Goal: Information Seeking & Learning: Learn about a topic

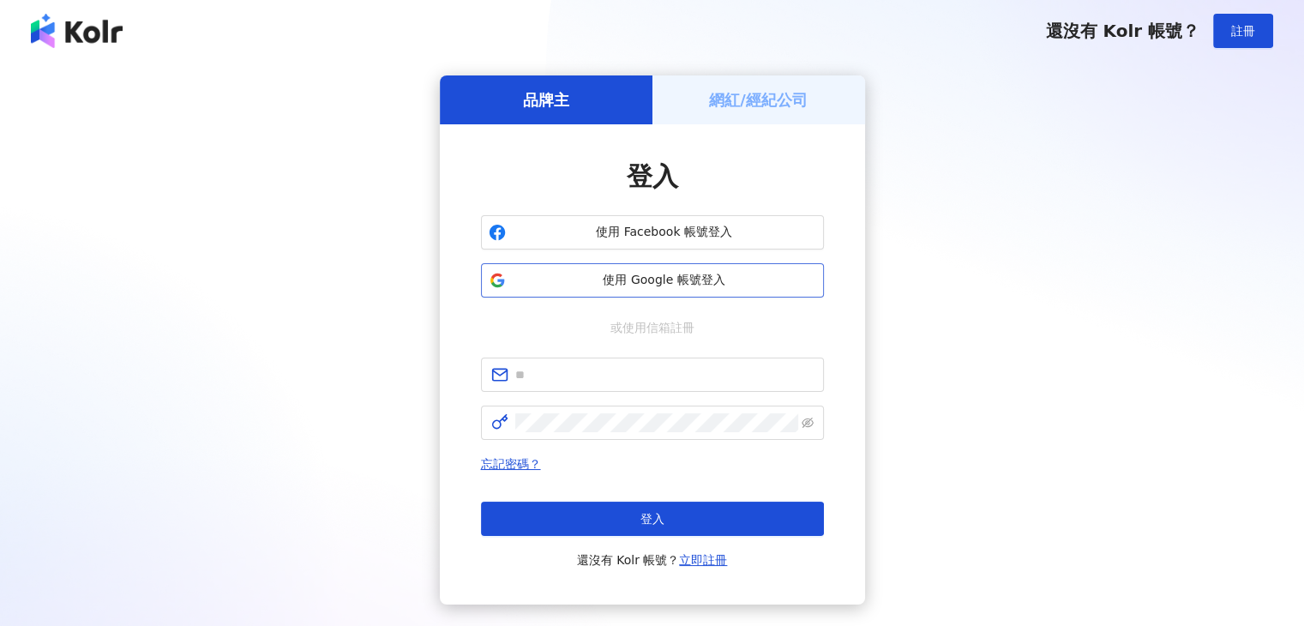
click at [652, 268] on button "使用 Google 帳號登入" at bounding box center [652, 280] width 343 height 34
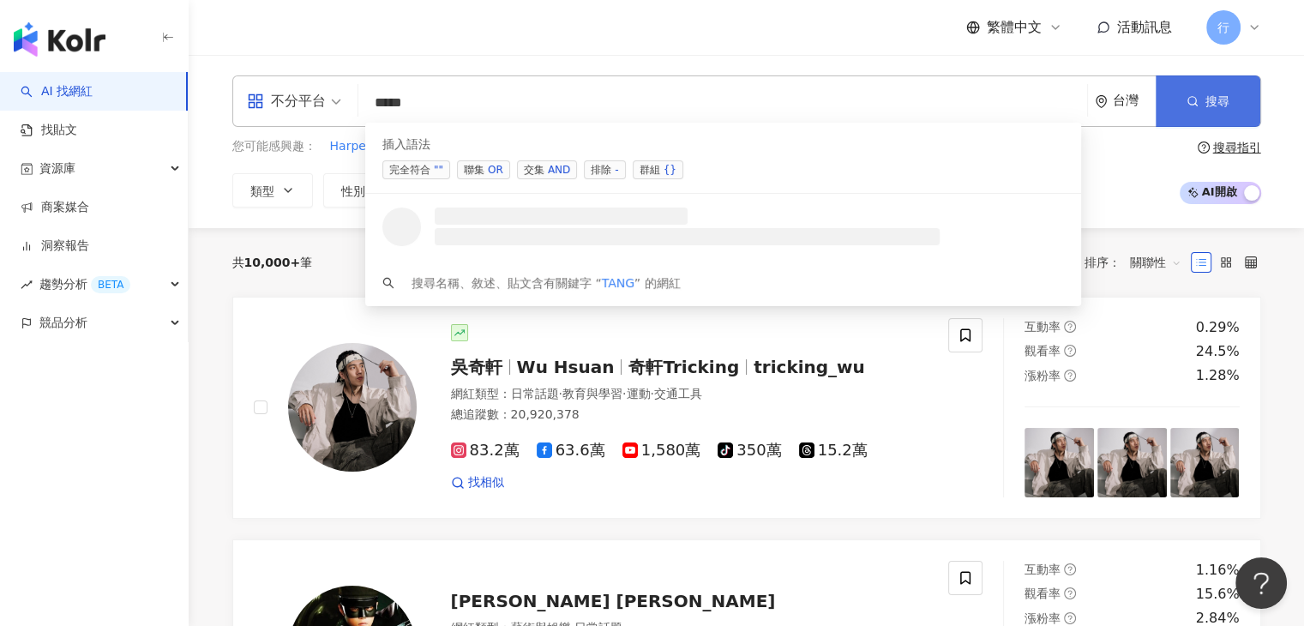
type input "****"
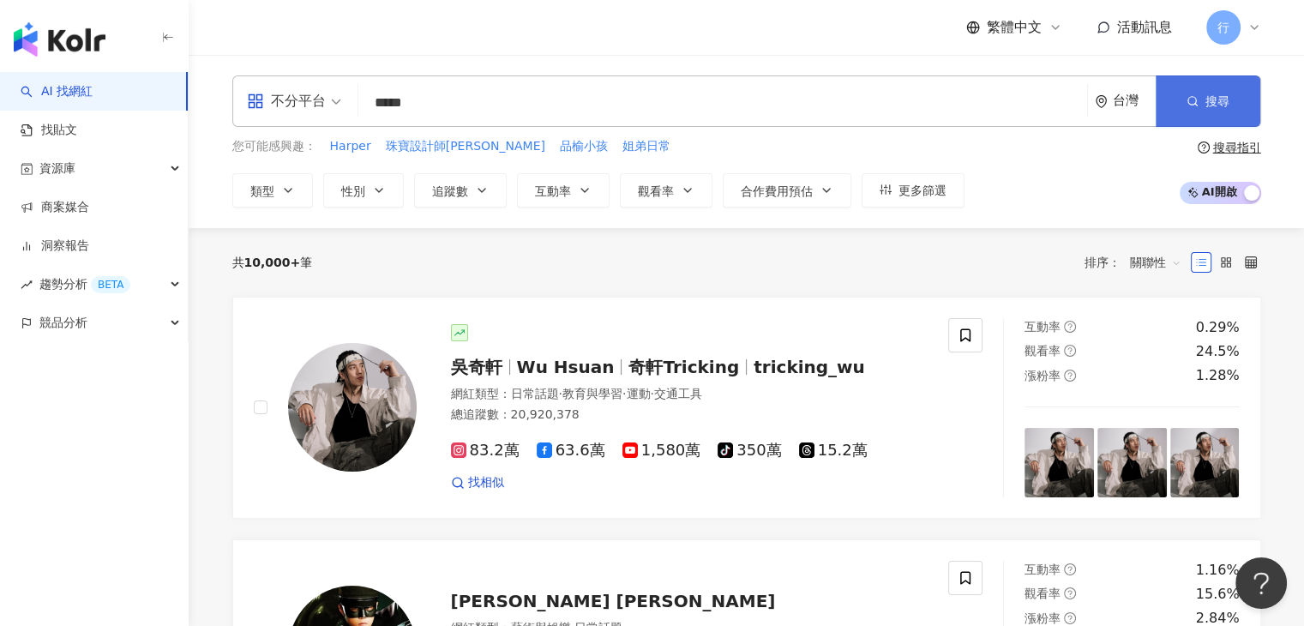
click at [1206, 88] on button "搜尋" at bounding box center [1208, 100] width 105 height 51
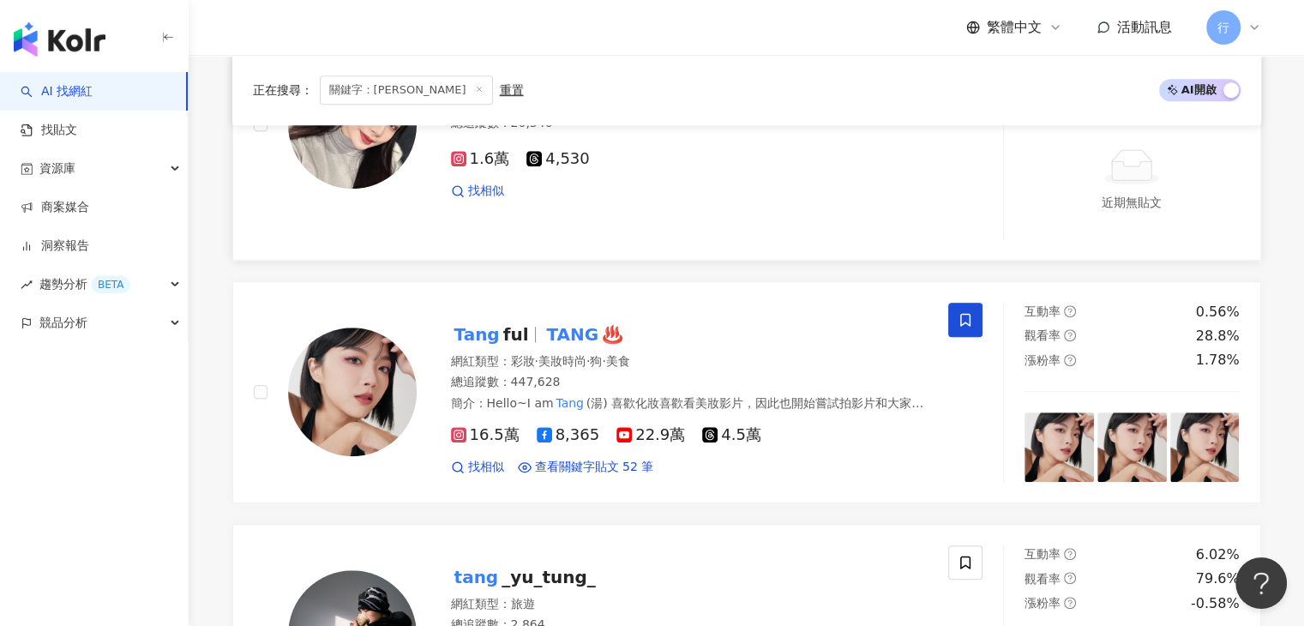
scroll to position [1286, 0]
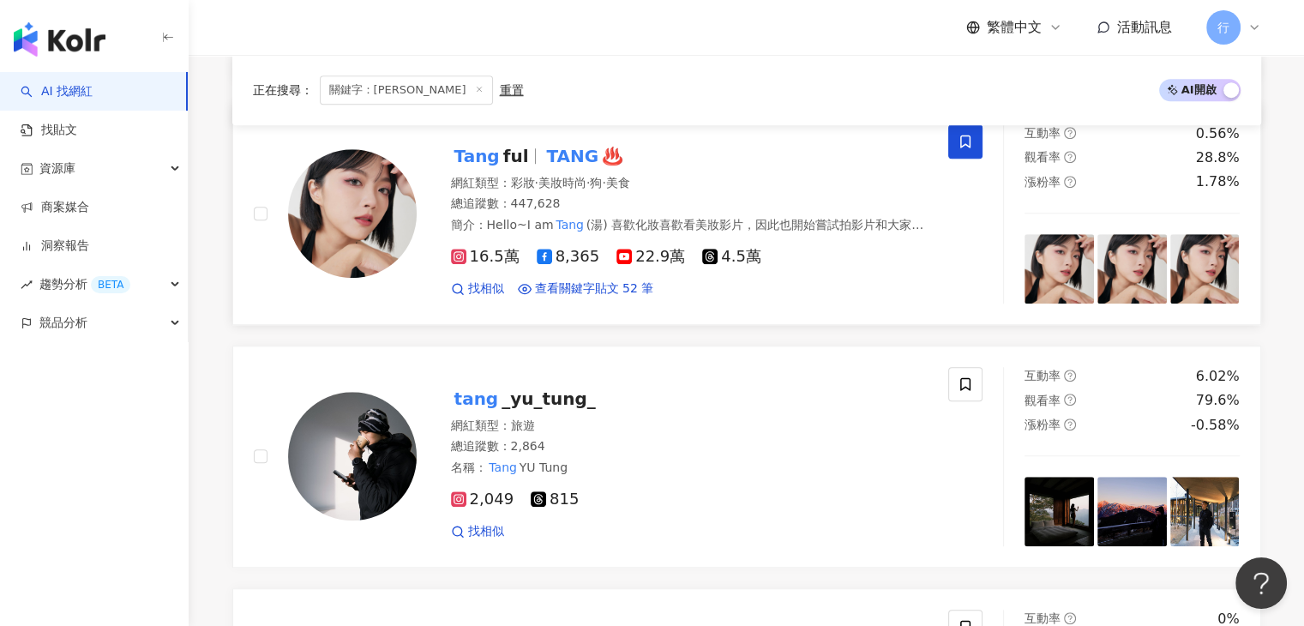
click at [478, 164] on mark "Tang" at bounding box center [477, 155] width 52 height 27
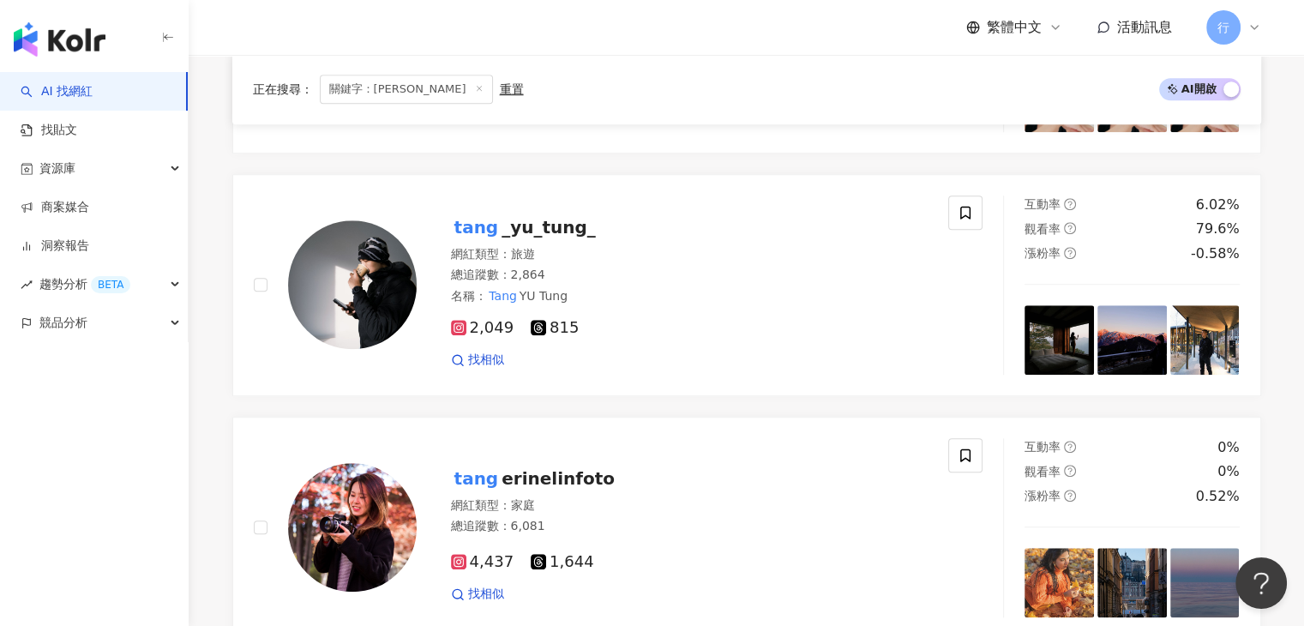
scroll to position [1115, 0]
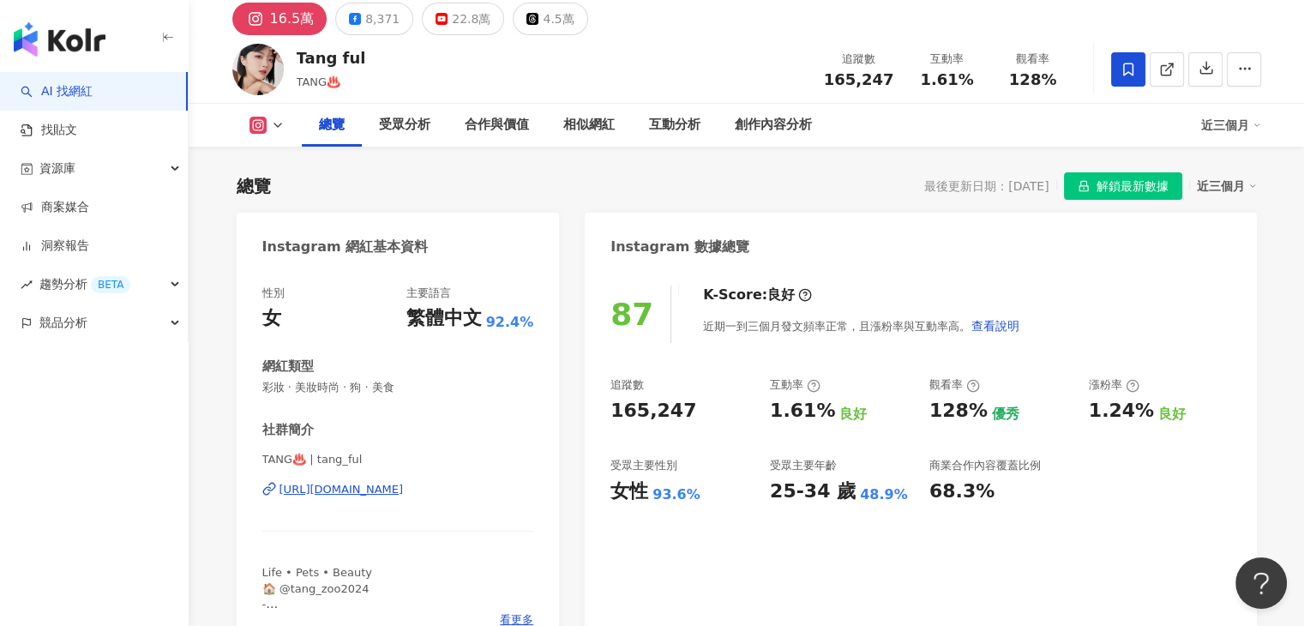
scroll to position [343, 0]
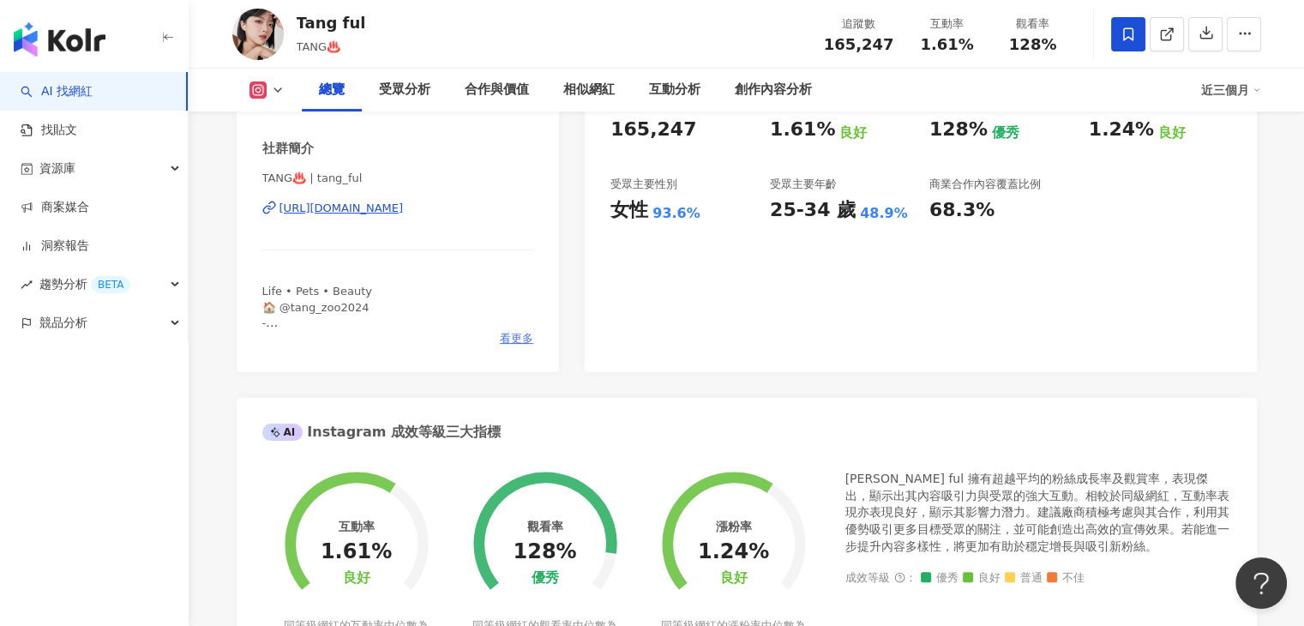
click at [508, 344] on span "看更多" at bounding box center [516, 338] width 33 height 15
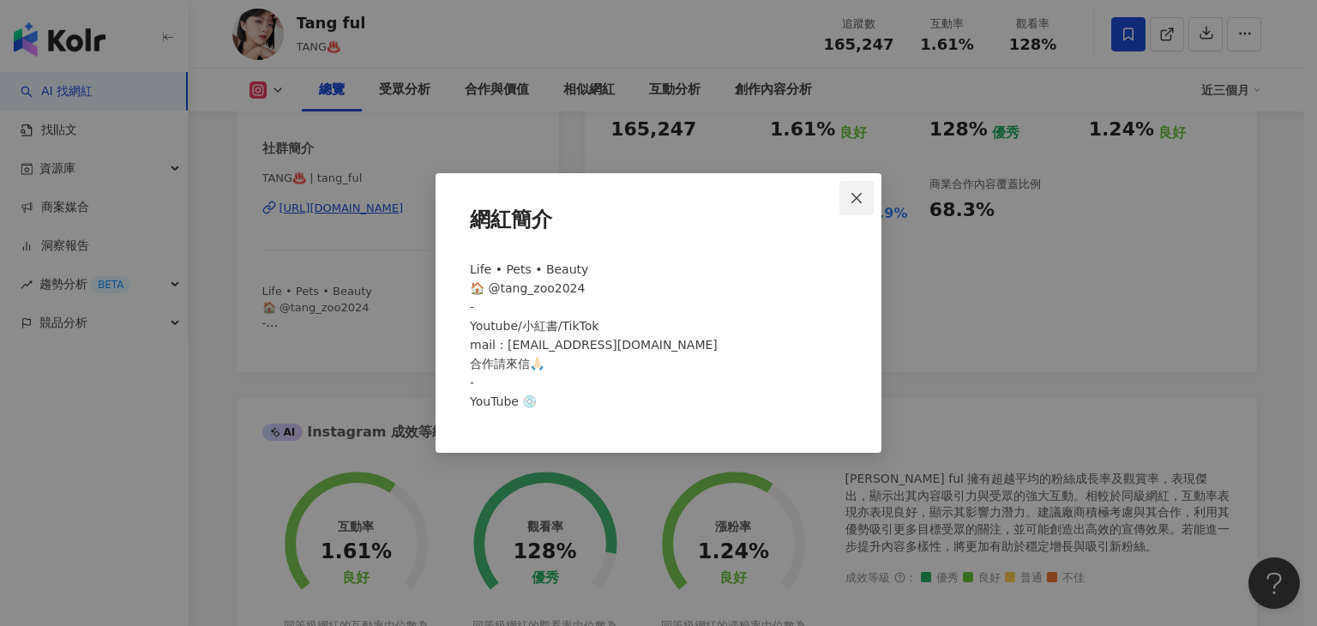
click at [856, 203] on icon "close" at bounding box center [857, 198] width 14 height 14
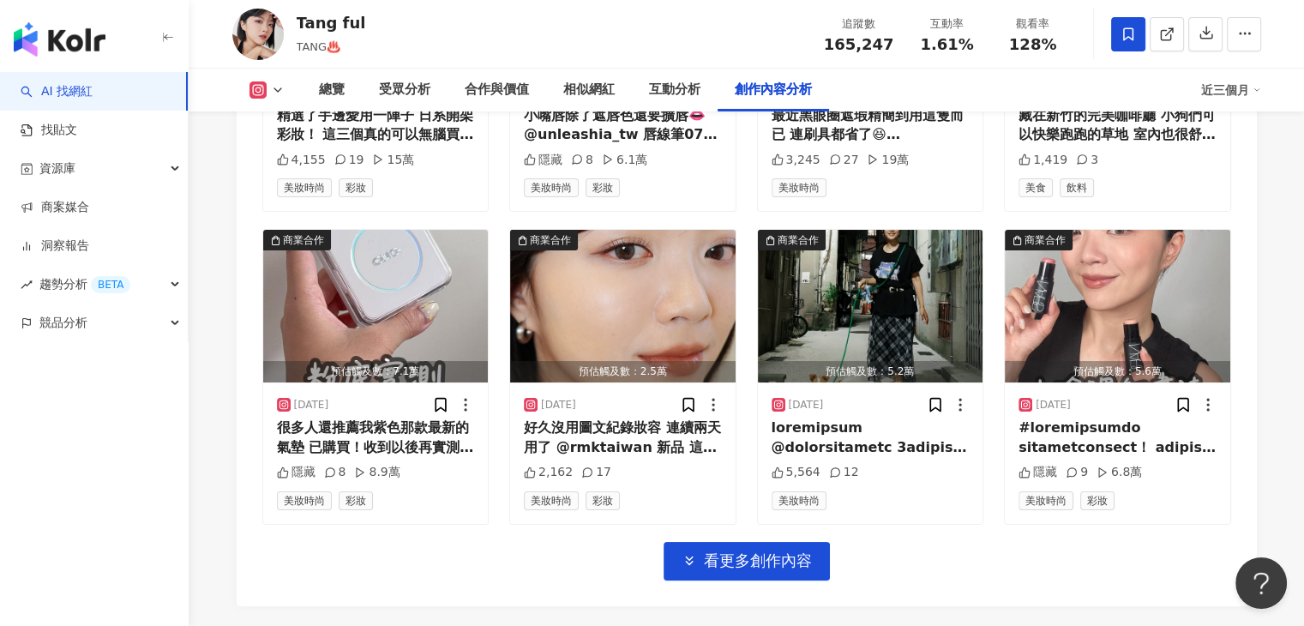
scroll to position [6195, 0]
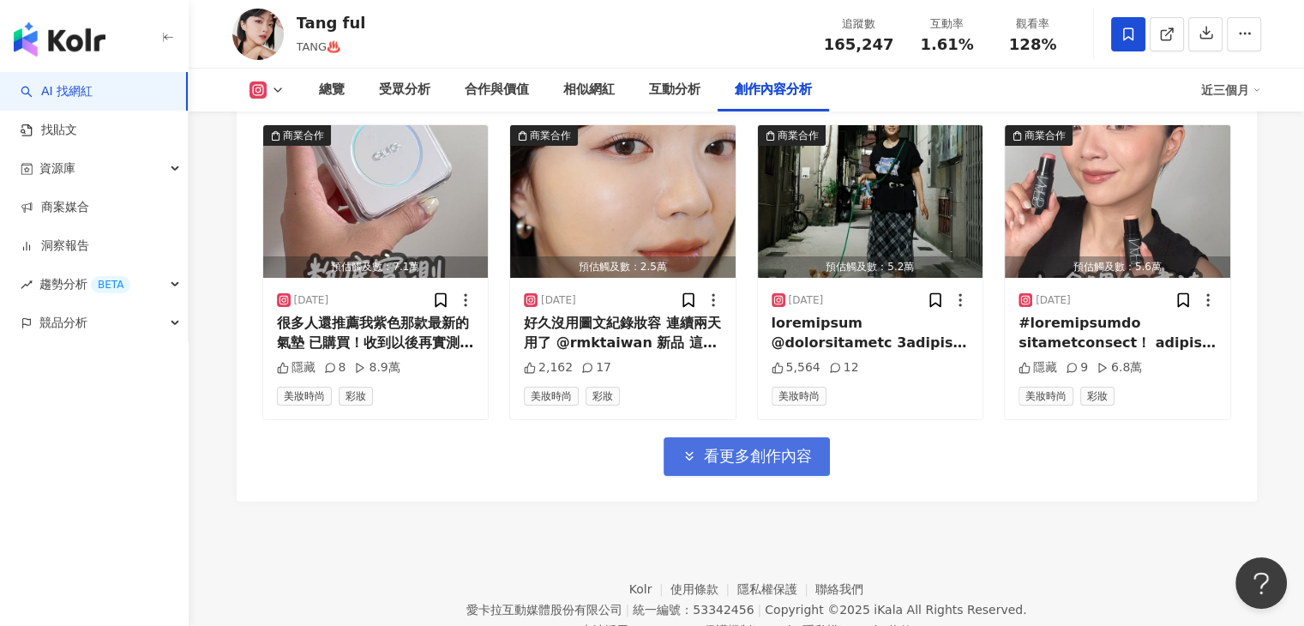
click at [683, 448] on icon "button" at bounding box center [689, 455] width 15 height 15
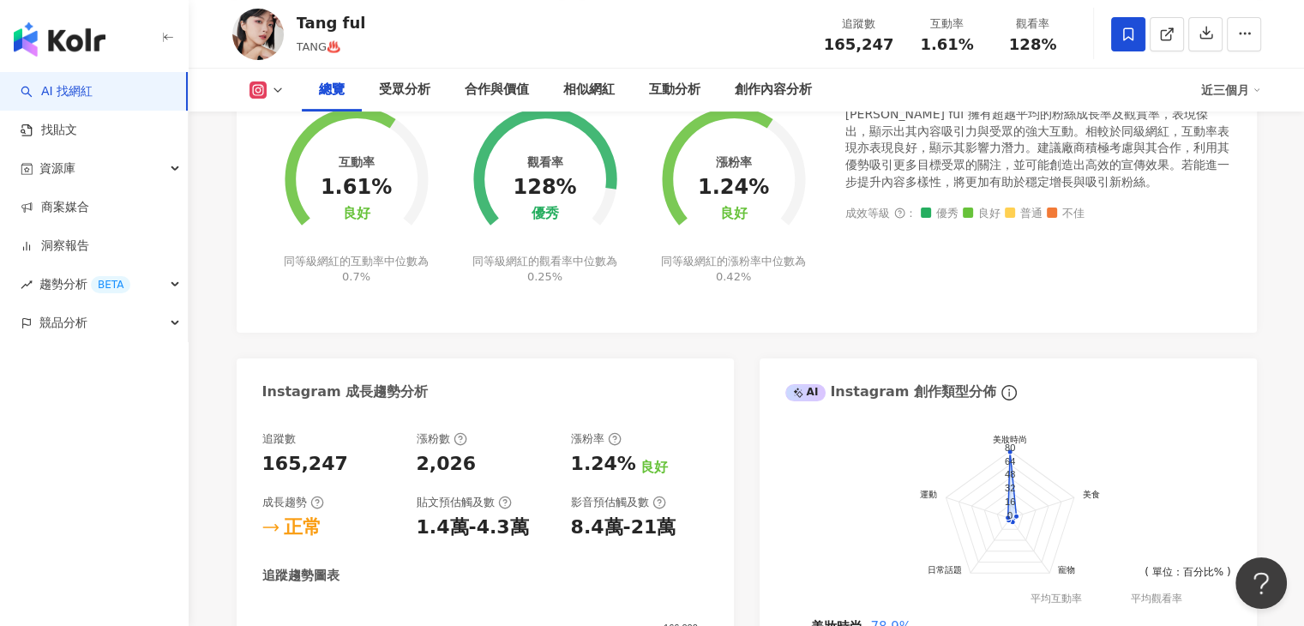
scroll to position [279, 0]
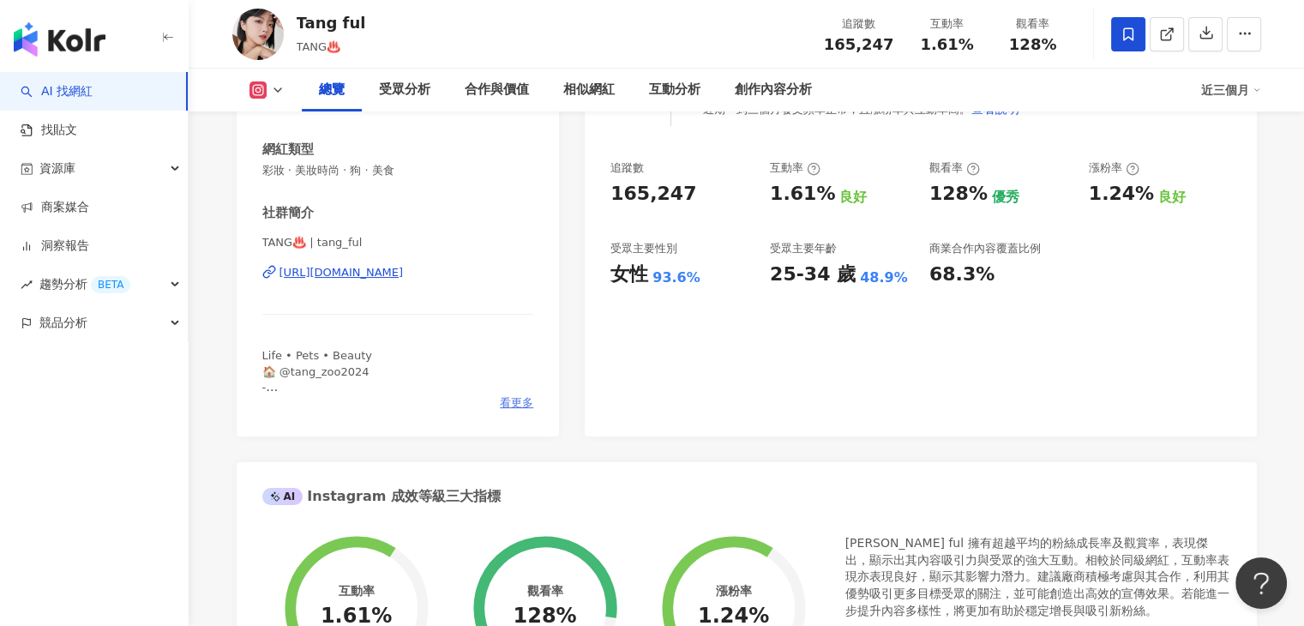
click at [511, 406] on span "看更多" at bounding box center [516, 402] width 33 height 15
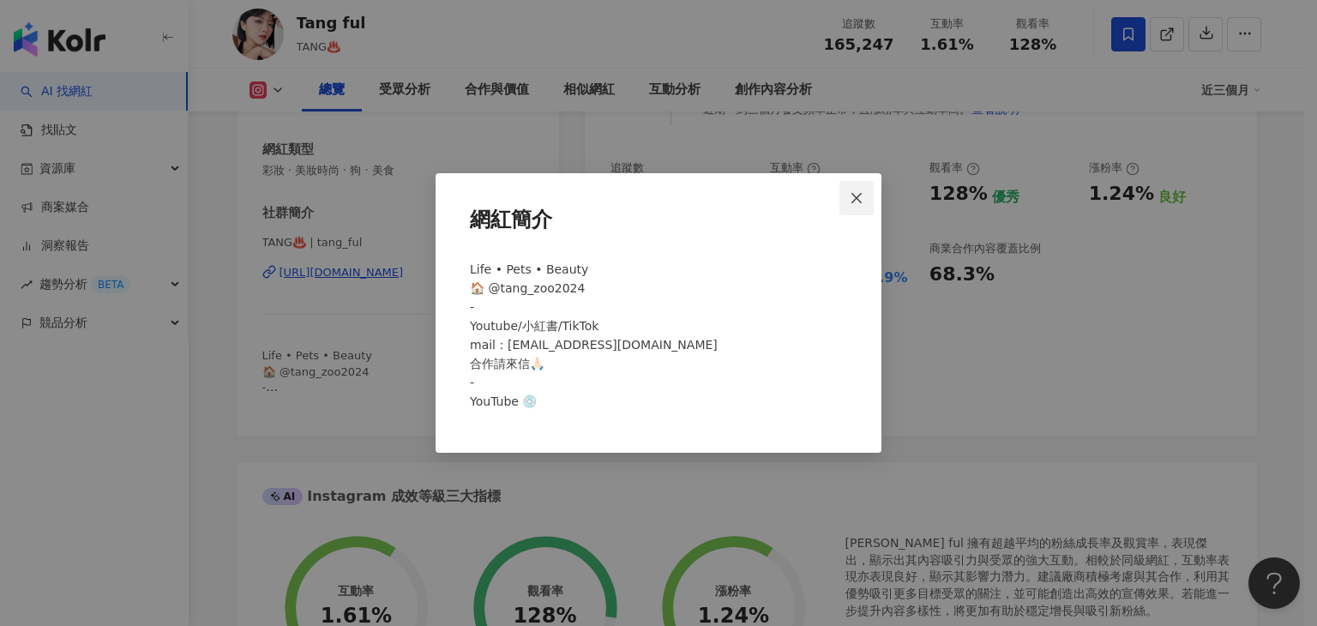
click at [857, 199] on icon "close" at bounding box center [857, 198] width 14 height 14
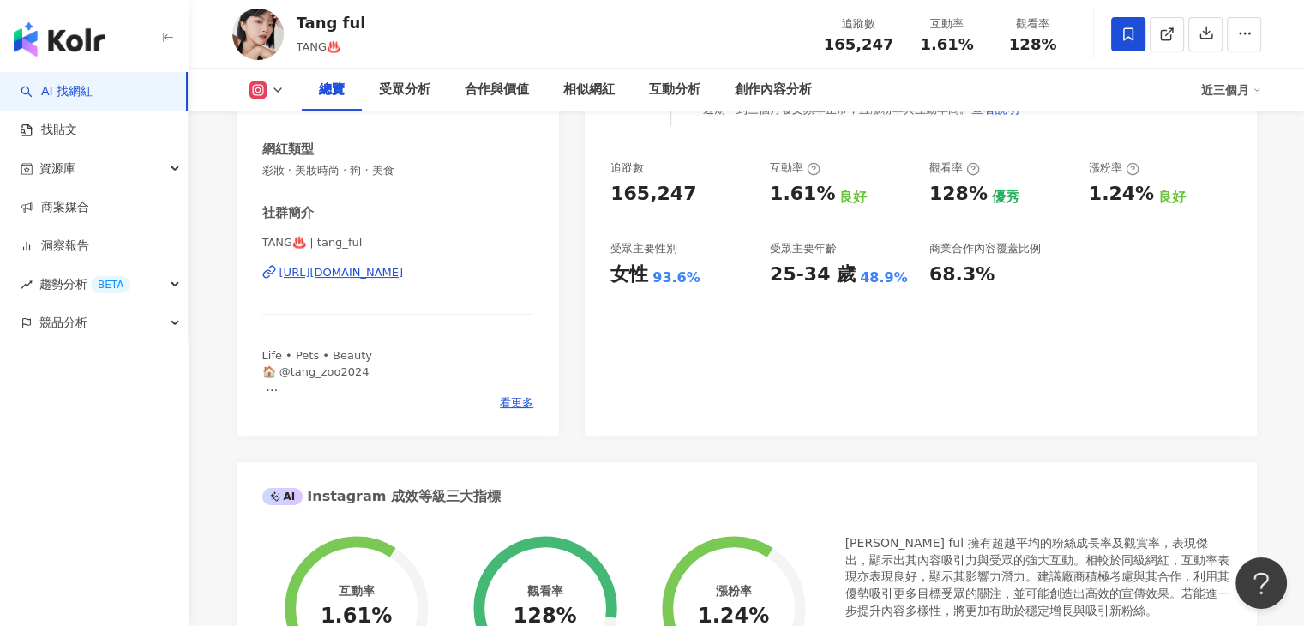
click at [279, 91] on icon at bounding box center [278, 90] width 14 height 14
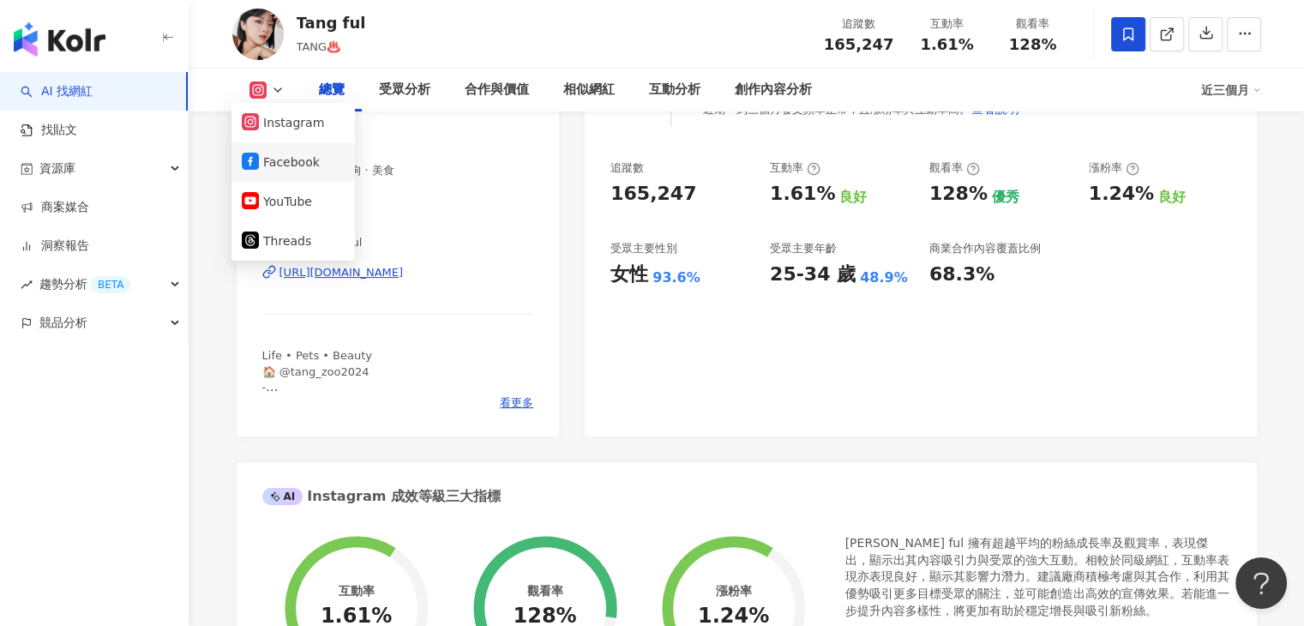
click at [271, 161] on button "Facebook" at bounding box center [293, 162] width 103 height 24
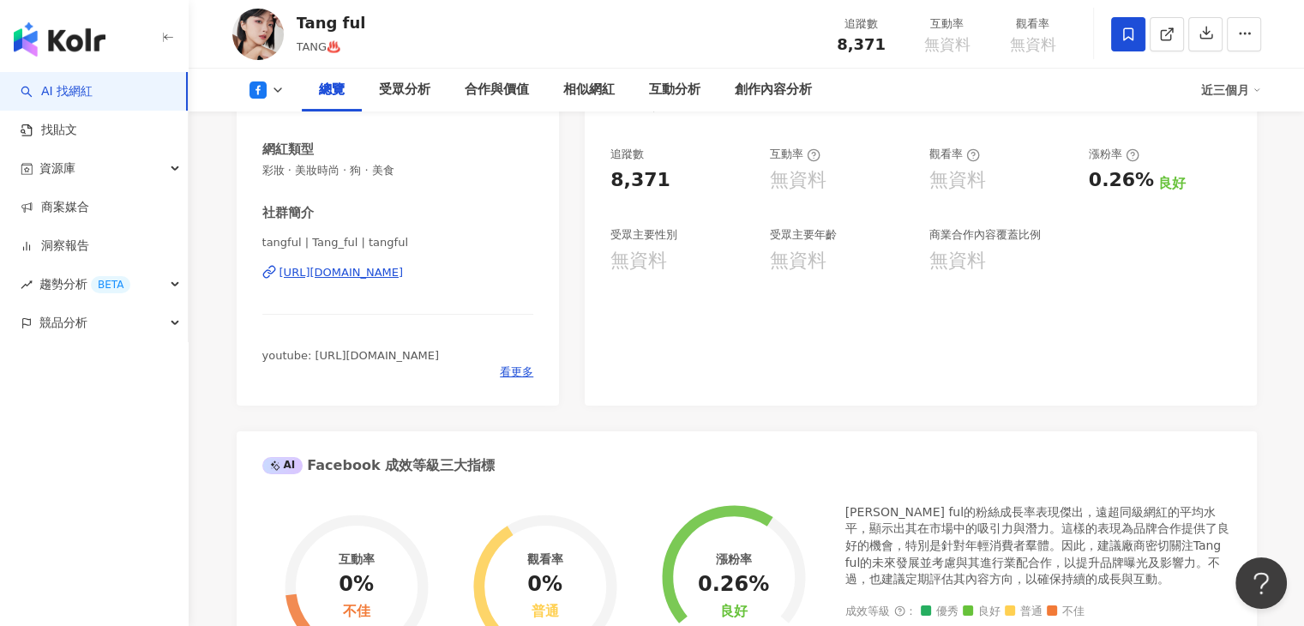
drag, startPoint x: 382, startPoint y: 272, endPoint x: 406, endPoint y: 282, distance: 25.3
click at [406, 282] on div "tangful | Tang_ful | tangful [URL][DOMAIN_NAME]" at bounding box center [398, 285] width 272 height 100
click at [520, 380] on span "看更多" at bounding box center [516, 371] width 33 height 15
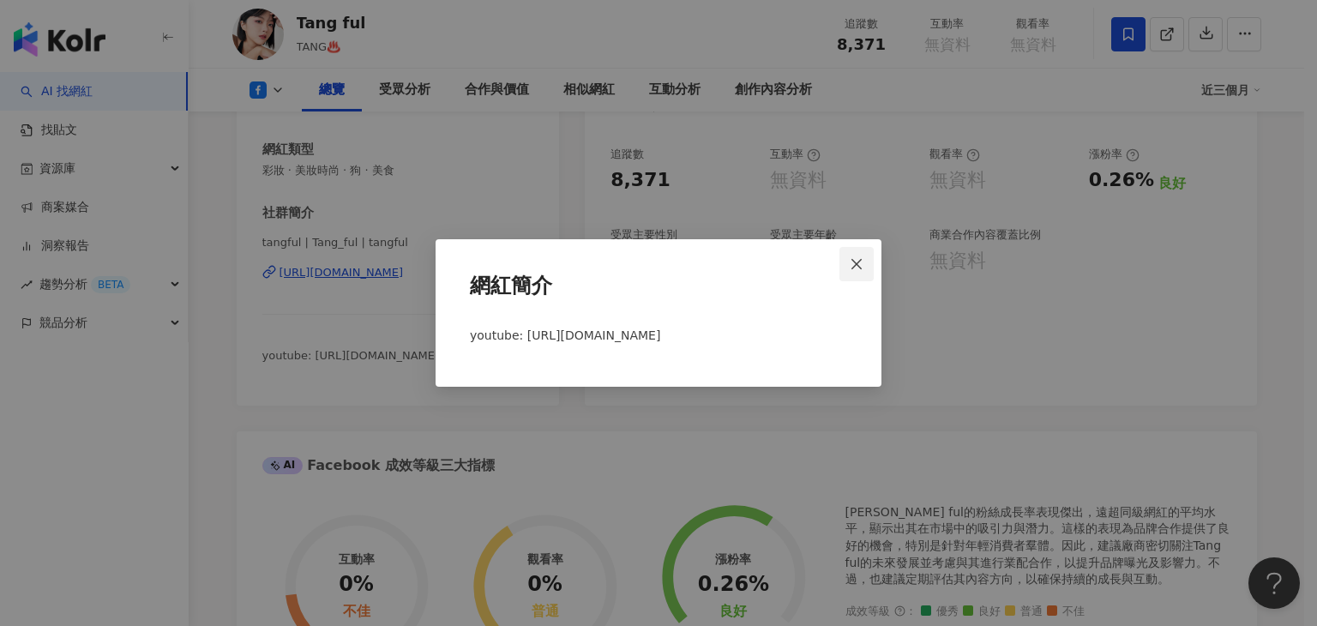
click at [854, 257] on icon "close" at bounding box center [857, 264] width 14 height 14
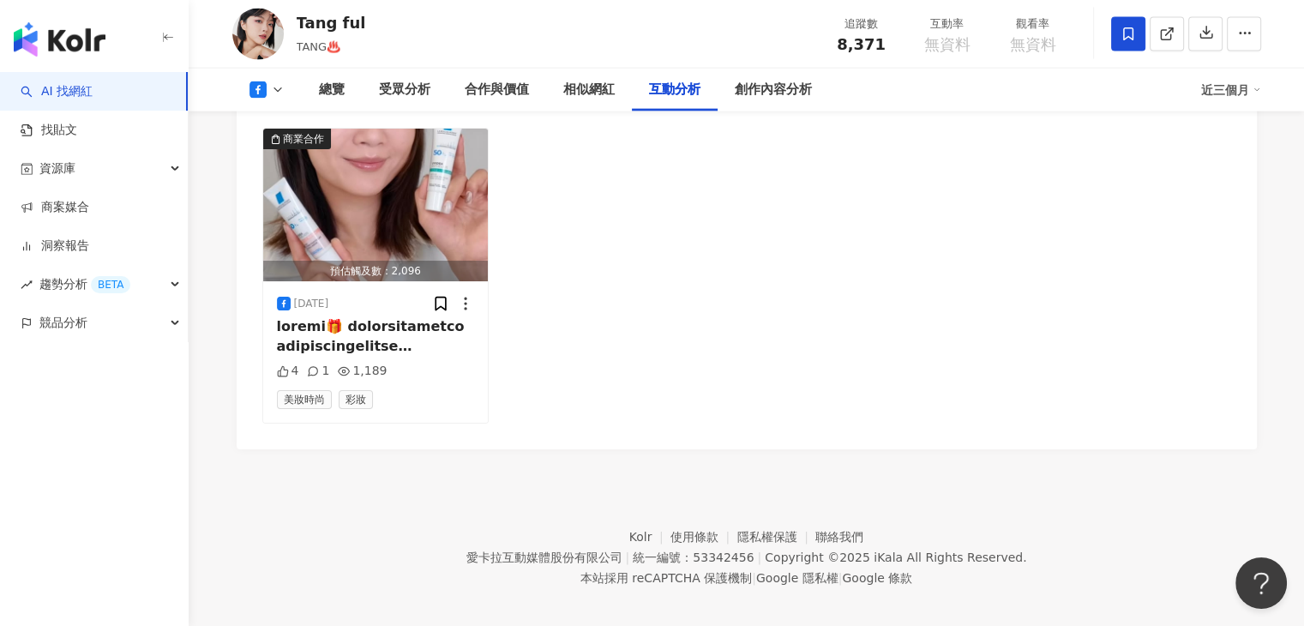
scroll to position [951, 0]
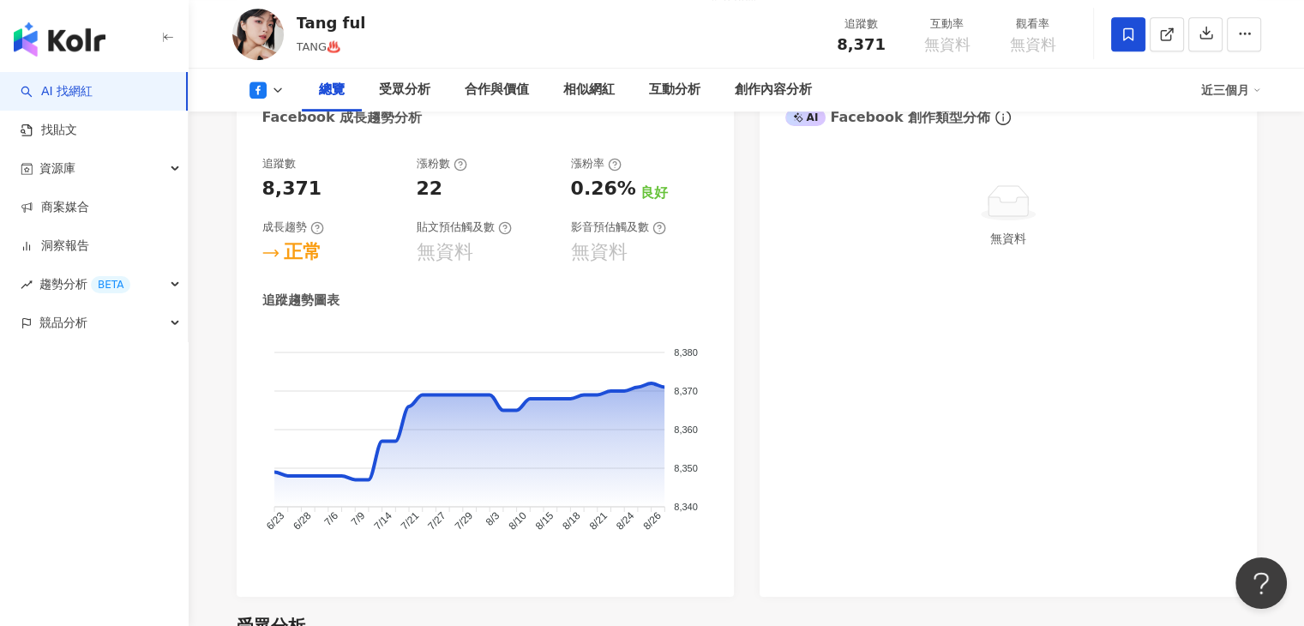
click at [271, 85] on icon at bounding box center [278, 90] width 14 height 14
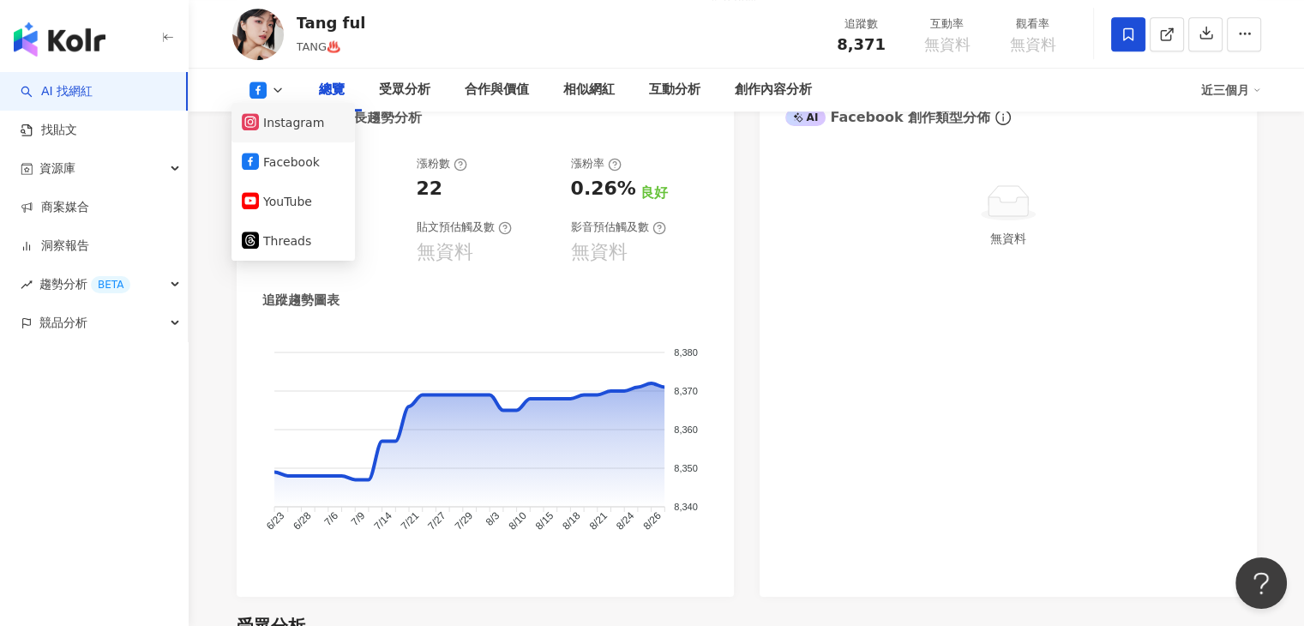
click at [264, 121] on button "Instagram" at bounding box center [293, 123] width 103 height 24
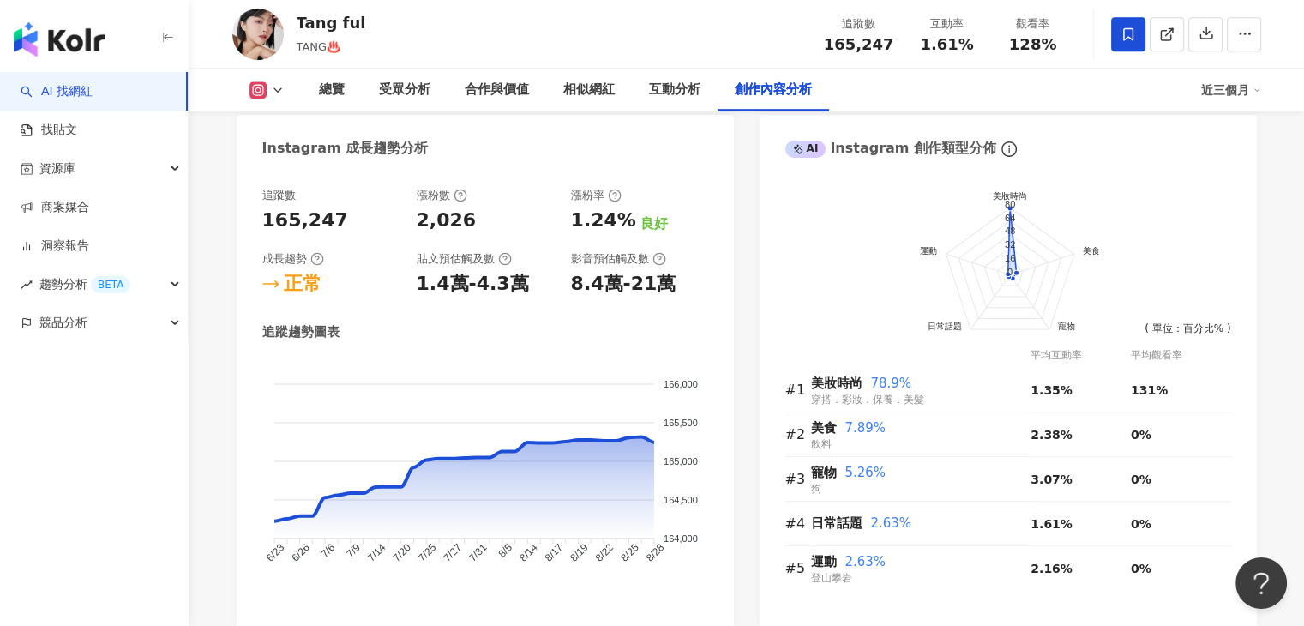
scroll to position [6019, 0]
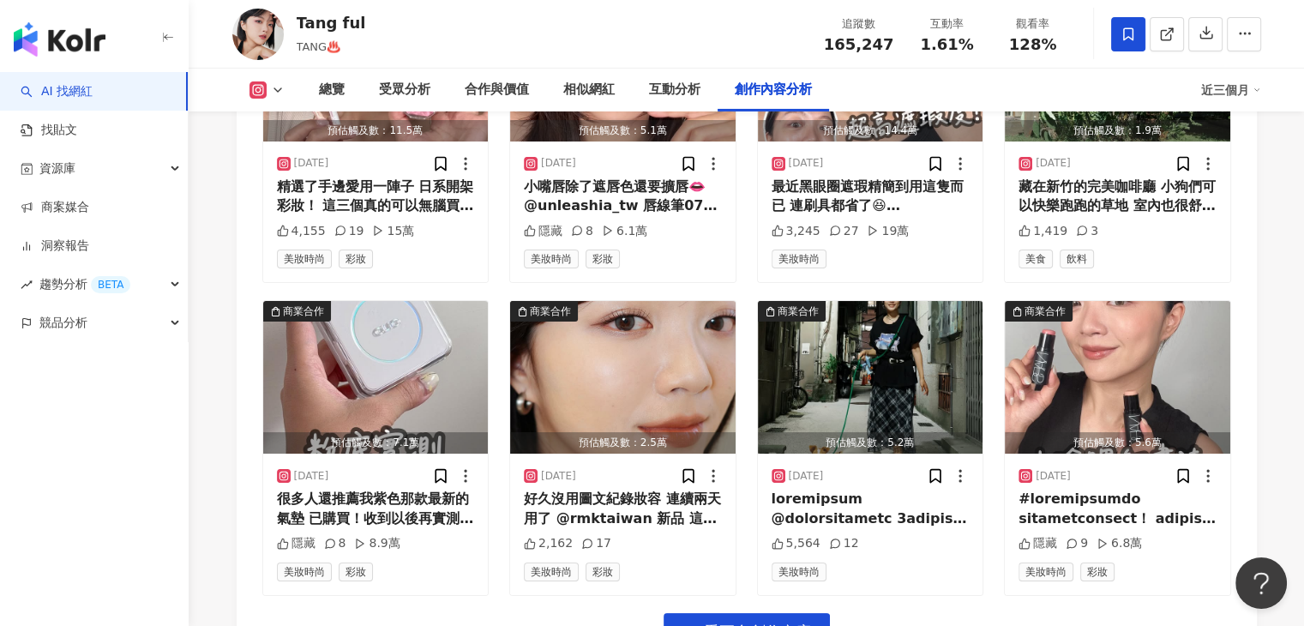
click at [271, 90] on icon at bounding box center [278, 90] width 14 height 14
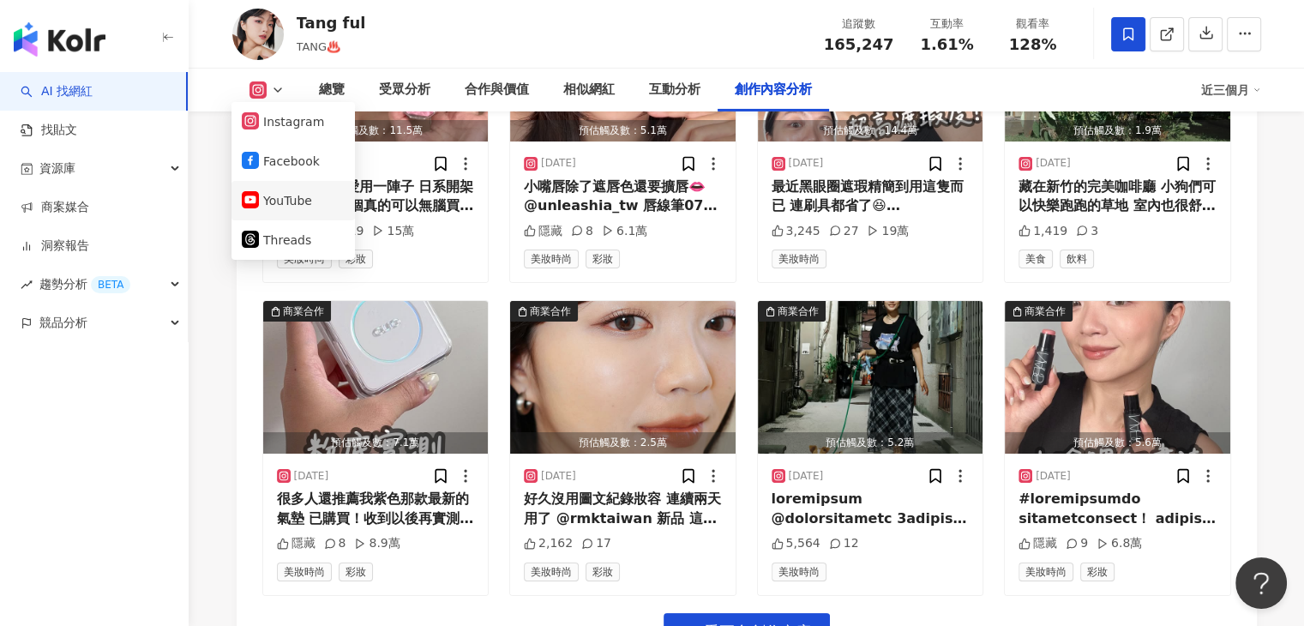
click at [268, 199] on button "YouTube" at bounding box center [293, 201] width 103 height 24
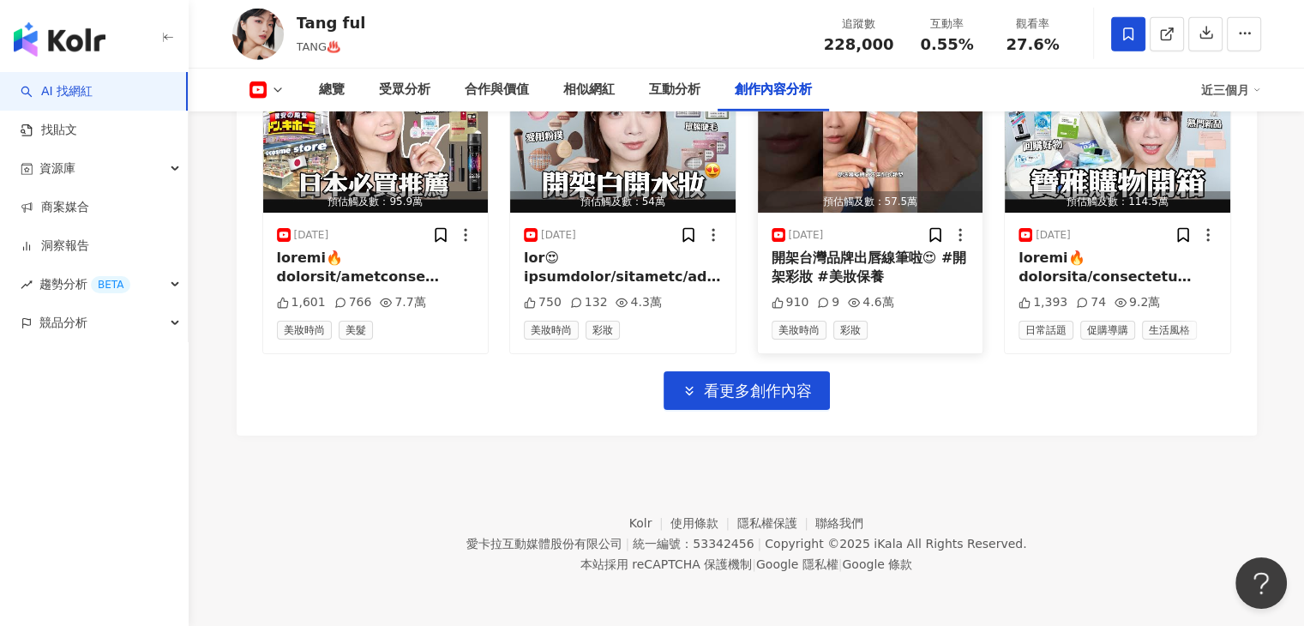
scroll to position [5546, 0]
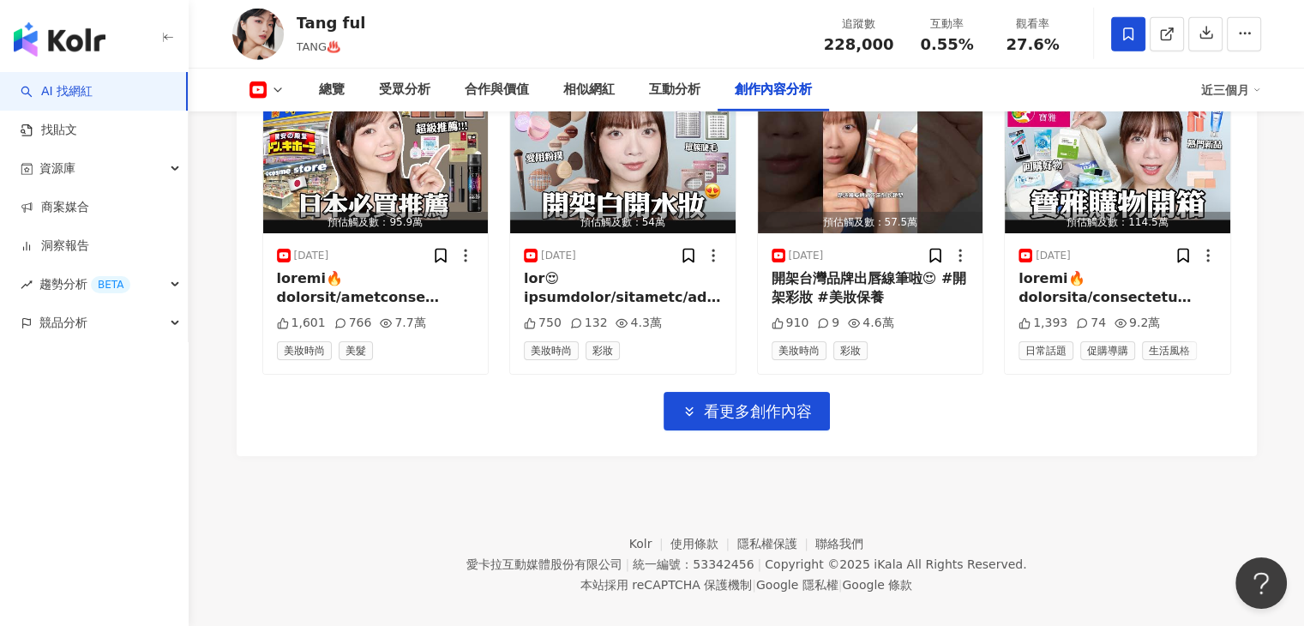
click at [268, 83] on button at bounding box center [266, 89] width 69 height 17
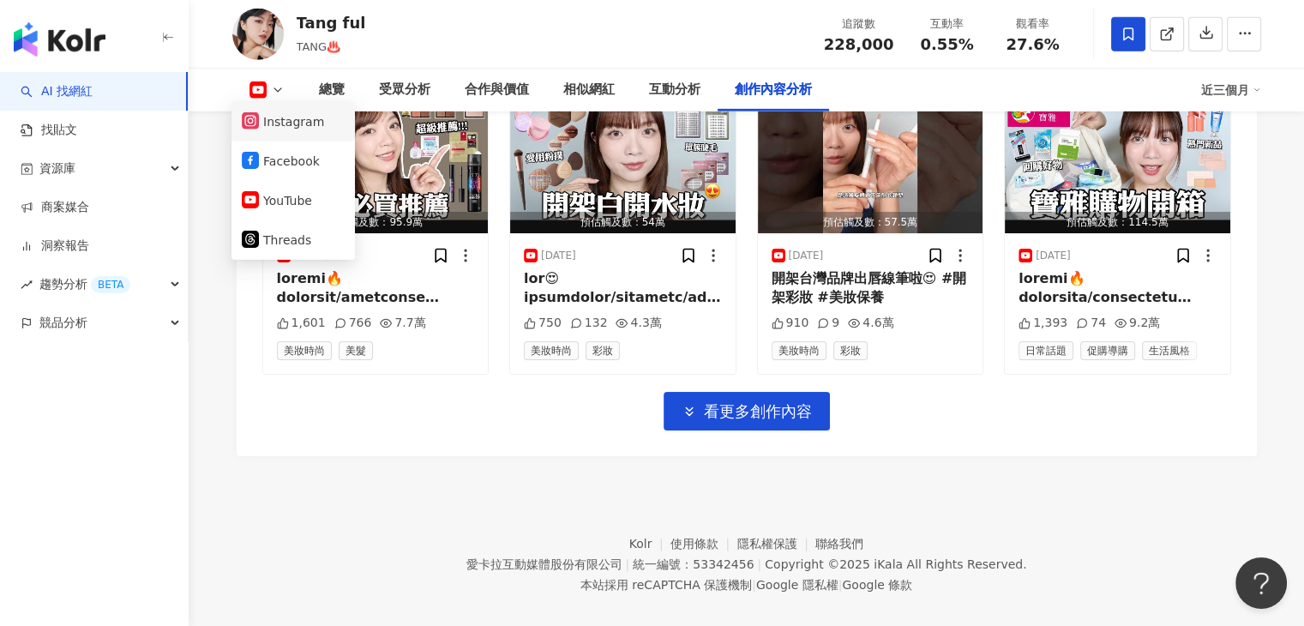
click at [280, 122] on button "Instagram" at bounding box center [293, 122] width 103 height 24
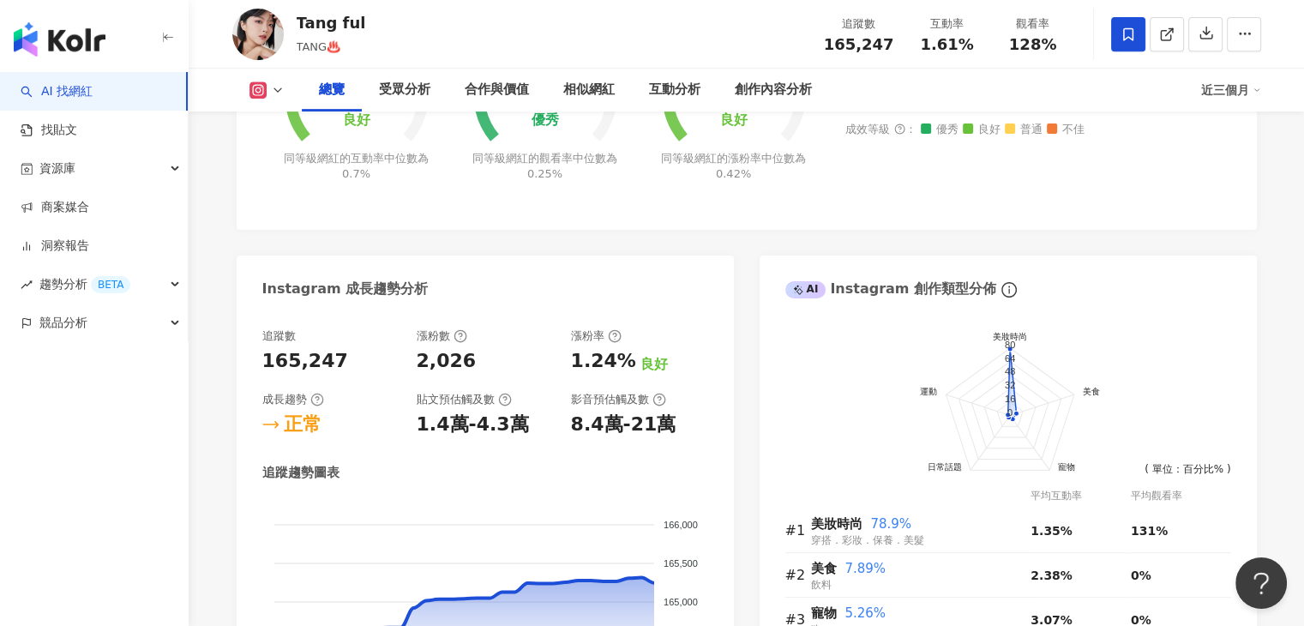
scroll to position [556, 0]
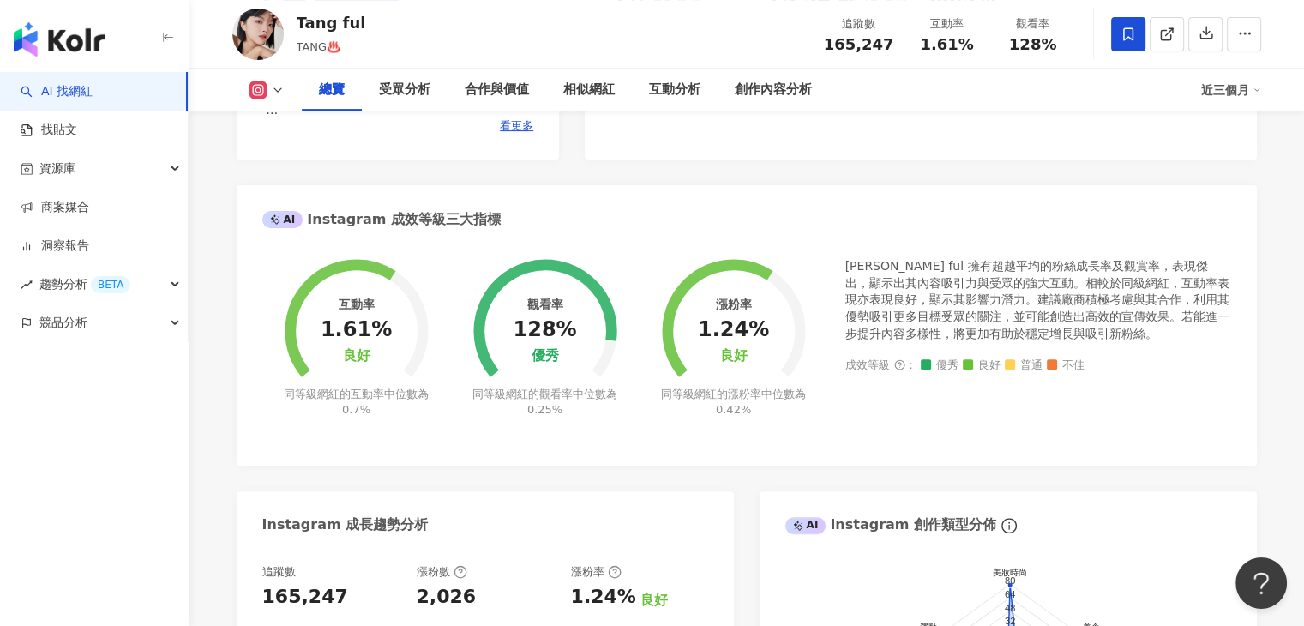
scroll to position [556, 0]
